Goal: Information Seeking & Learning: Understand process/instructions

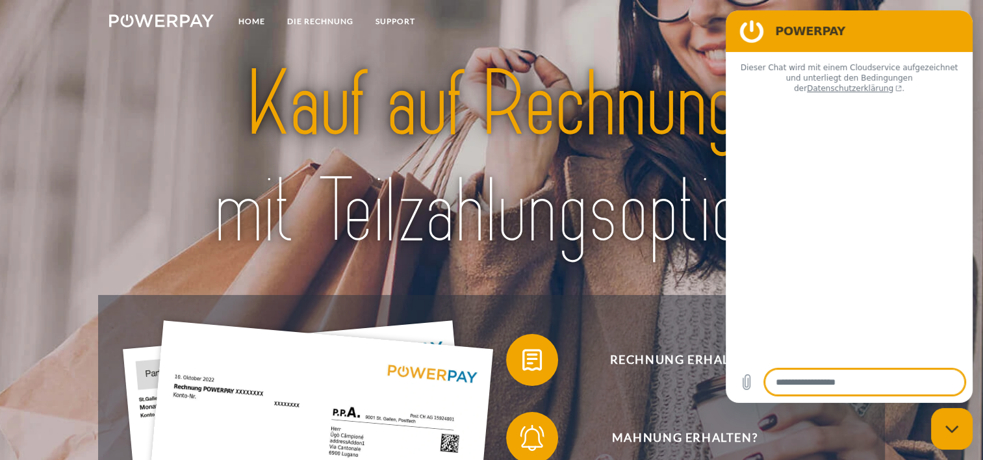
type textarea "*"
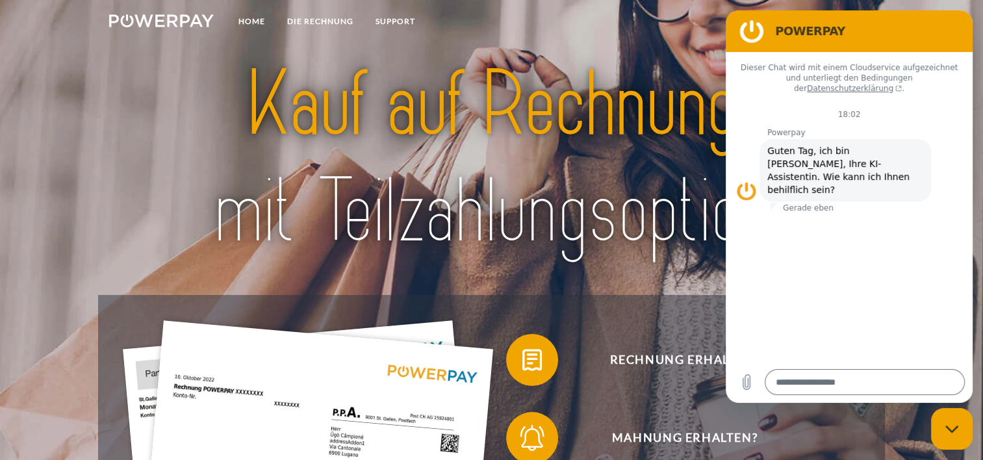
click at [549, 68] on img at bounding box center [491, 158] width 689 height 225
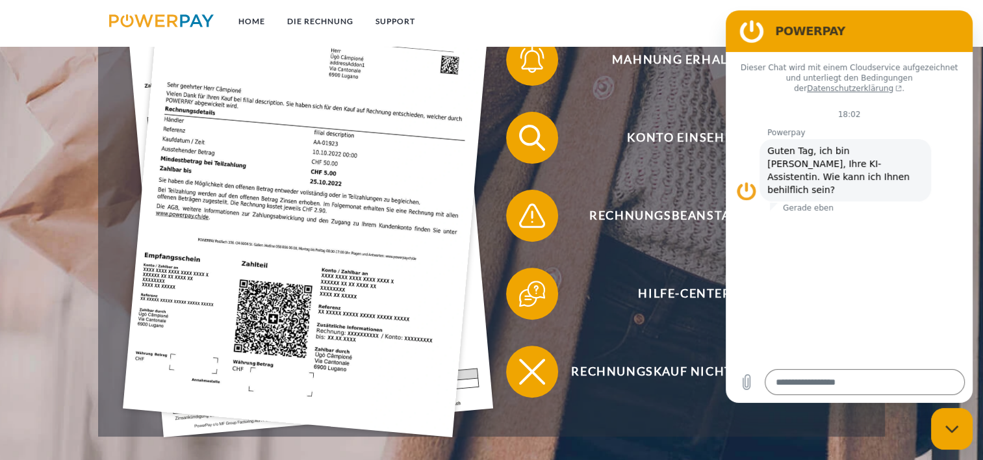
scroll to position [377, 0]
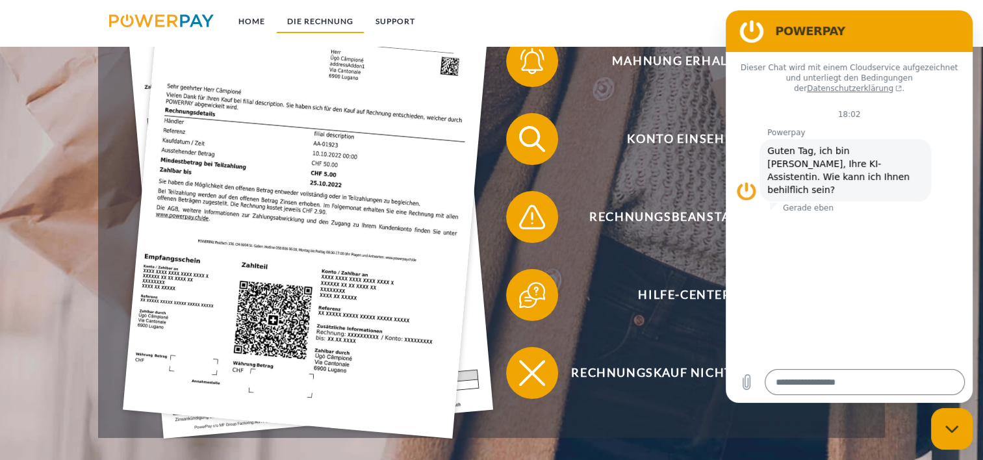
click at [318, 21] on link "DIE RECHNUNG" at bounding box center [320, 21] width 88 height 23
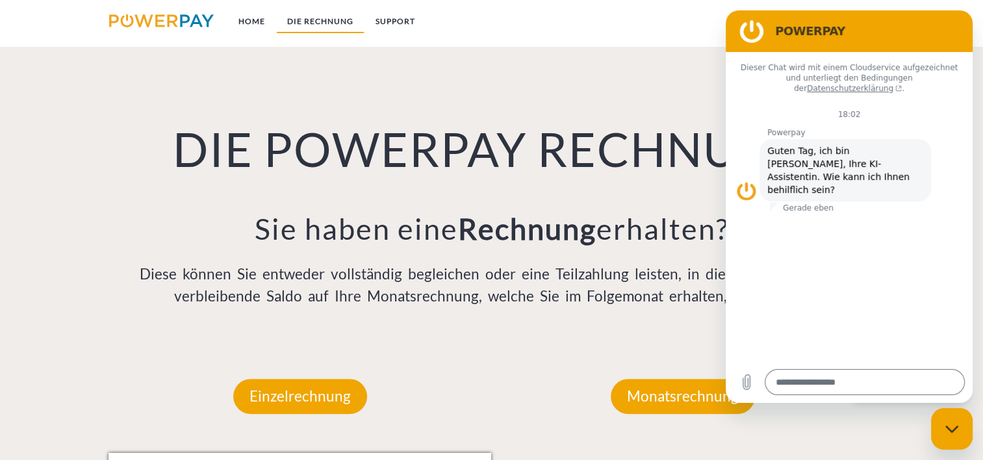
scroll to position [905, 0]
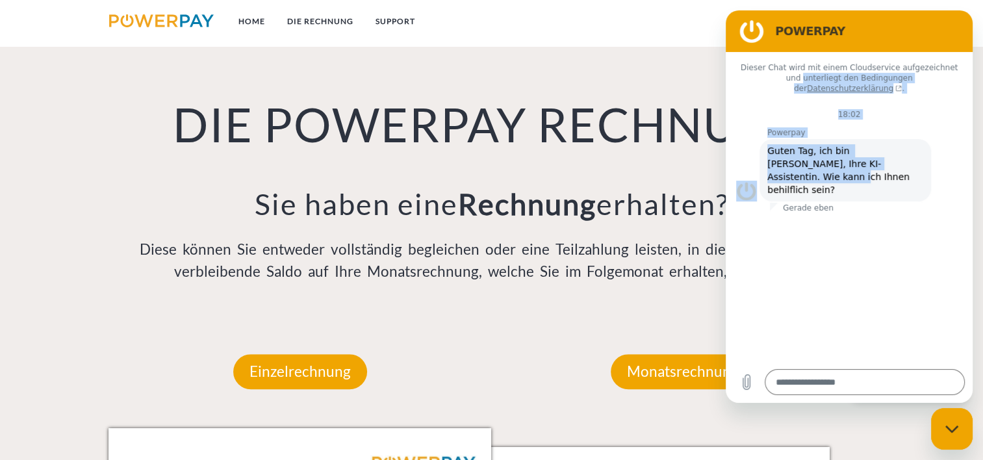
drag, startPoint x: 728, startPoint y: 83, endPoint x: 762, endPoint y: 174, distance: 97.0
click at [762, 174] on div "Dieser Chat wird mit einem Cloudservice aufgezeichnet und unterliegt den Beding…" at bounding box center [849, 206] width 247 height 309
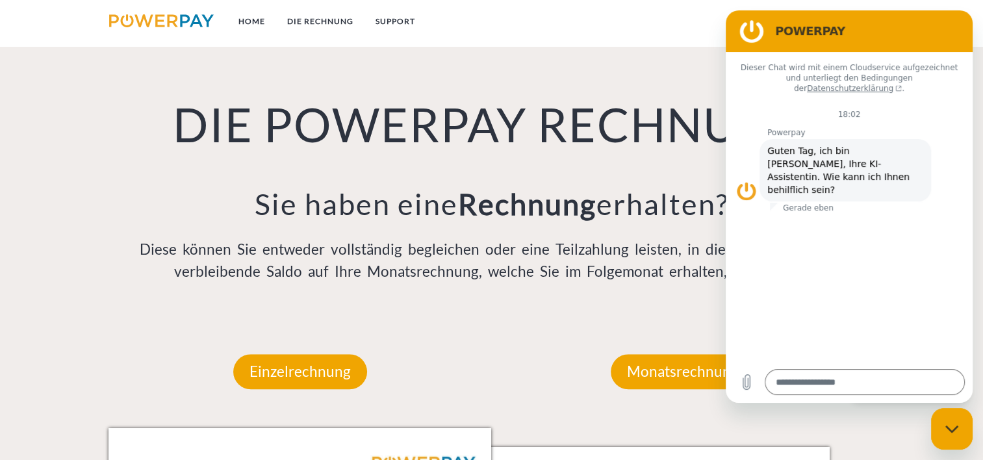
click at [756, 27] on figure at bounding box center [752, 31] width 26 height 26
click at [745, 181] on figure at bounding box center [746, 191] width 21 height 21
drag, startPoint x: 919, startPoint y: 42, endPoint x: 994, endPoint y: 88, distance: 88.7
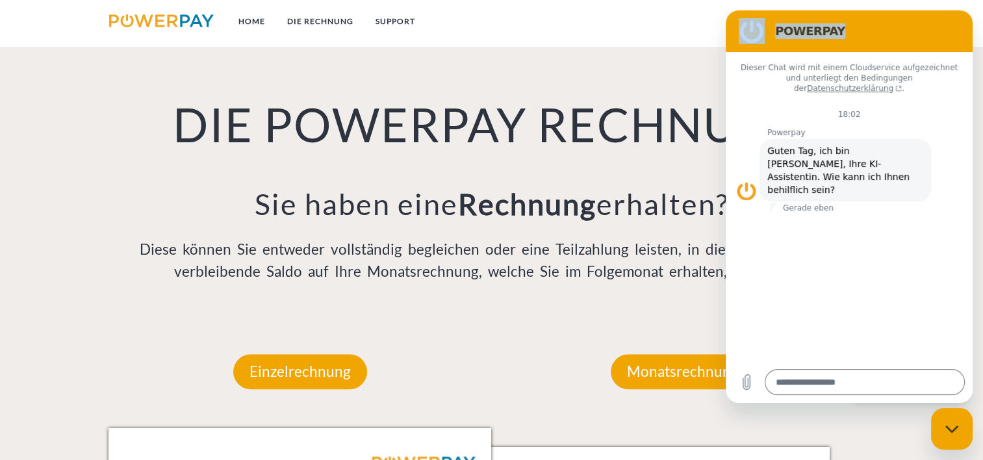
click at [973, 88] on html "POWERPAY Dieser Chat wird mit einem Cloudservice aufgezeichnet und unterliegt d…" at bounding box center [849, 206] width 247 height 392
click at [890, 36] on h2 "POWERPAY" at bounding box center [867, 31] width 185 height 16
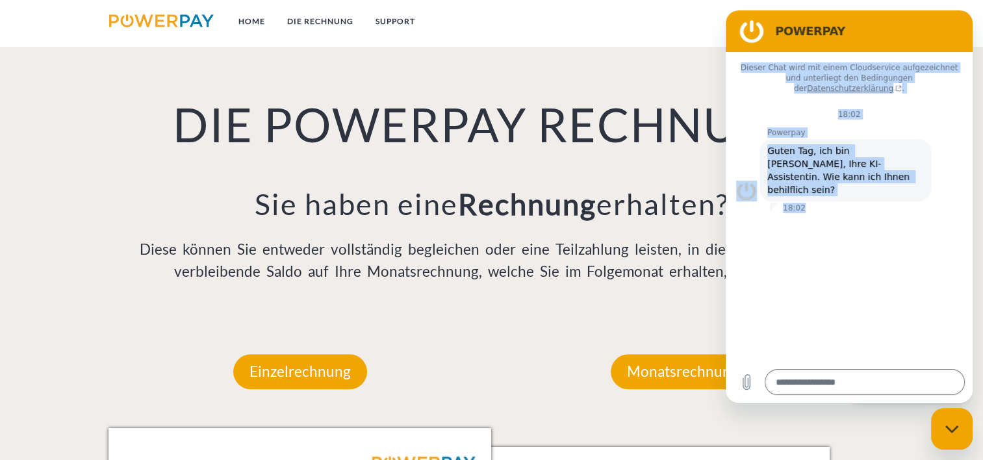
drag, startPoint x: 890, startPoint y: 34, endPoint x: 914, endPoint y: 194, distance: 161.7
click at [914, 194] on div "POWERPAY Dieser Chat wird mit einem Cloudservice aufgezeichnet und unterliegt d…" at bounding box center [849, 206] width 247 height 392
drag, startPoint x: 914, startPoint y: 194, endPoint x: 863, endPoint y: 56, distance: 147.0
click at [863, 56] on div "Dieser Chat wird mit einem Cloudservice aufgezeichnet und unterliegt den Beding…" at bounding box center [849, 76] width 247 height 49
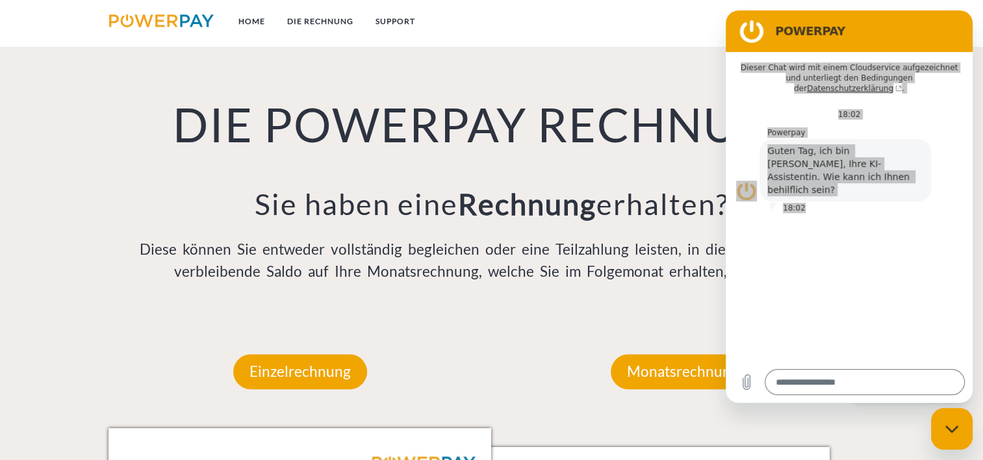
click at [595, 339] on div "Monatsrechnung" at bounding box center [683, 371] width 222 height 113
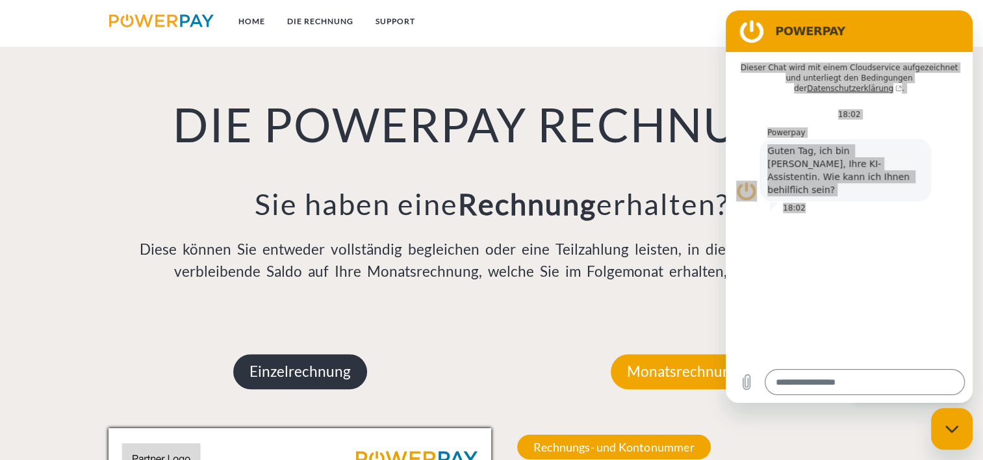
click at [275, 371] on p "Einzelrechnung" at bounding box center [300, 371] width 134 height 35
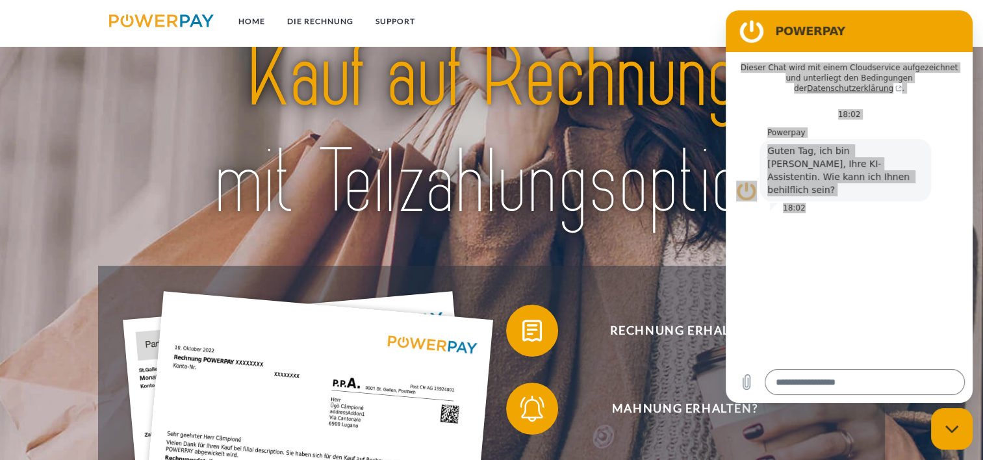
scroll to position [0, 0]
